Goal: Find specific page/section: Find specific page/section

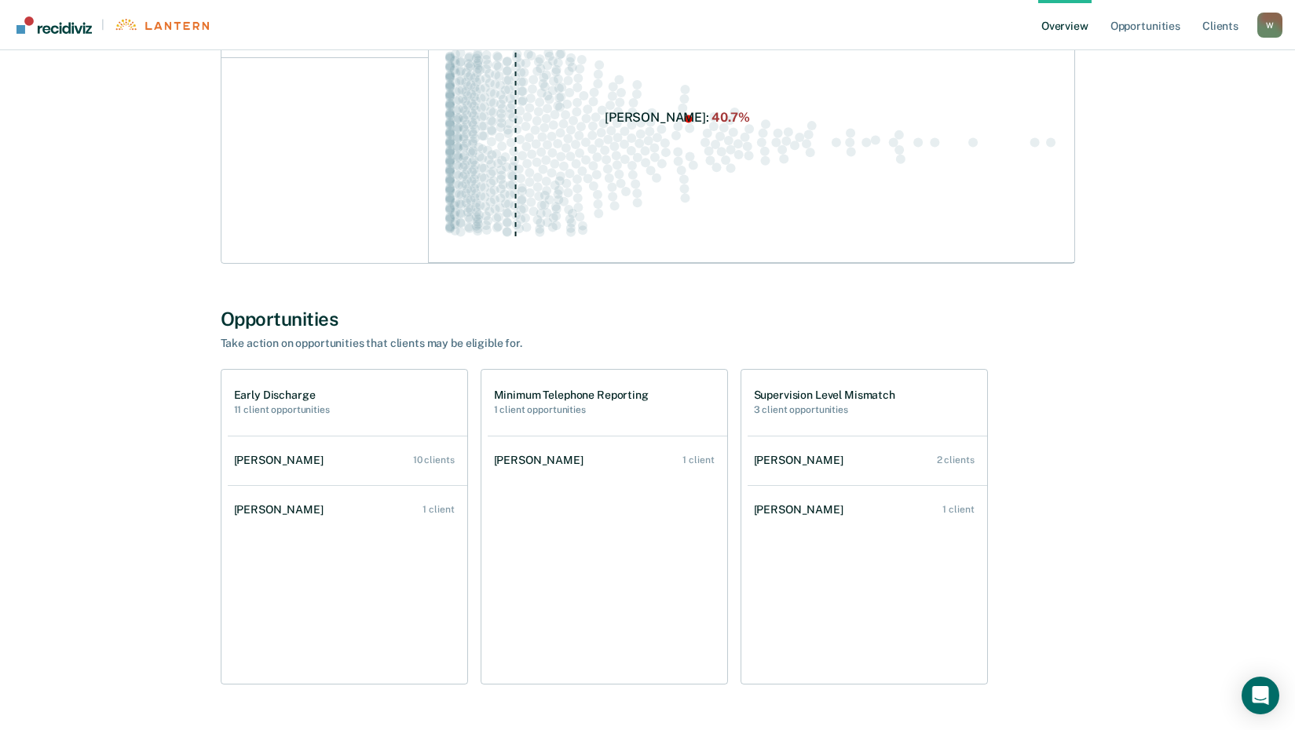
scroll to position [556, 0]
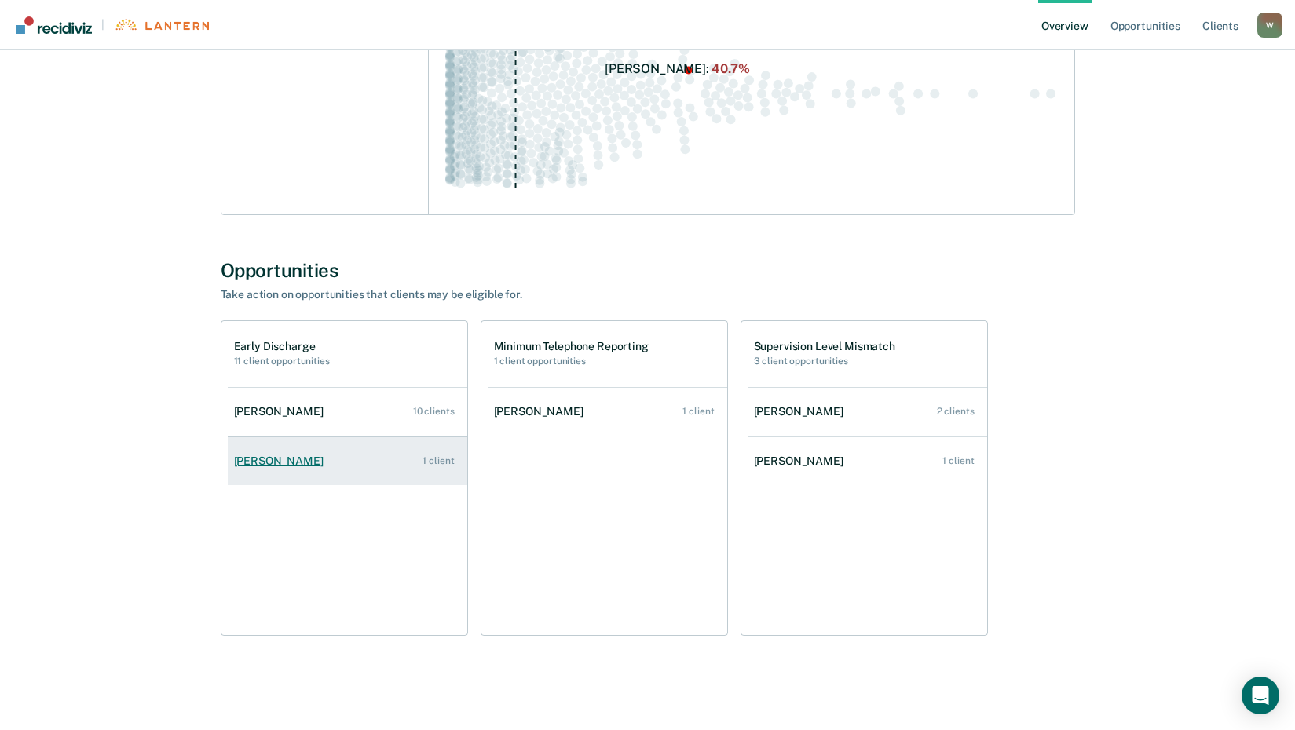
click at [247, 464] on div "[PERSON_NAME]" at bounding box center [282, 461] width 96 height 13
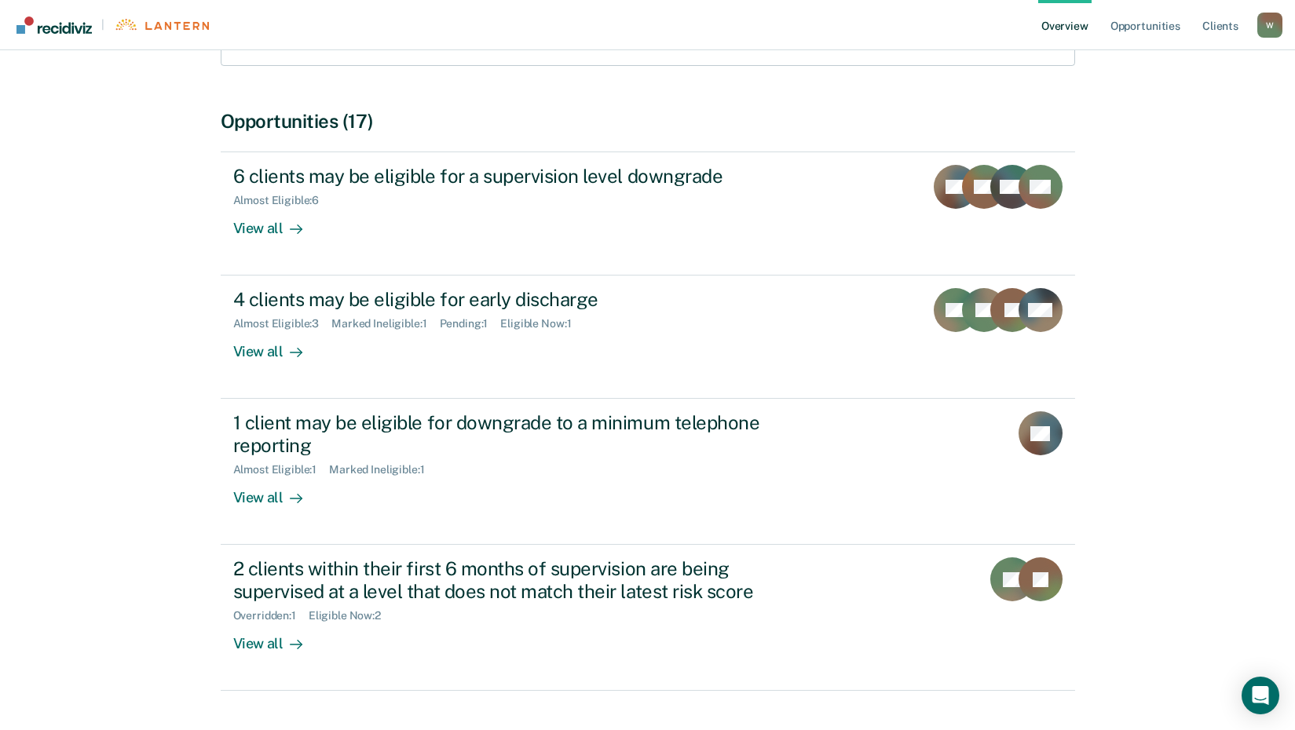
scroll to position [238, 0]
